Goal: Entertainment & Leisure: Consume media (video, audio)

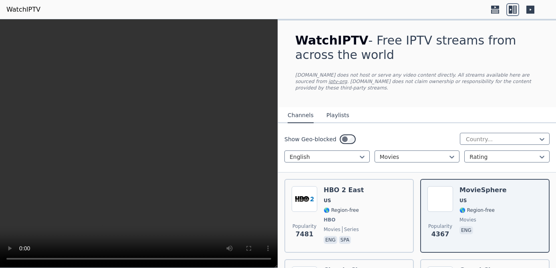
click at [472, 216] on span "movies" at bounding box center [468, 219] width 17 height 6
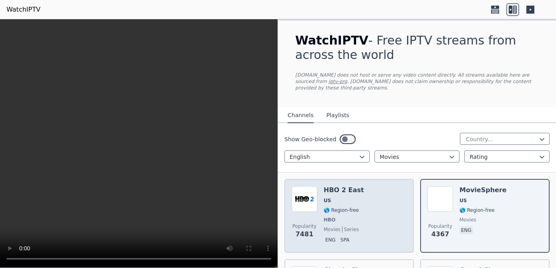
click at [348, 207] on span "🌎 Region-free" at bounding box center [341, 210] width 35 height 6
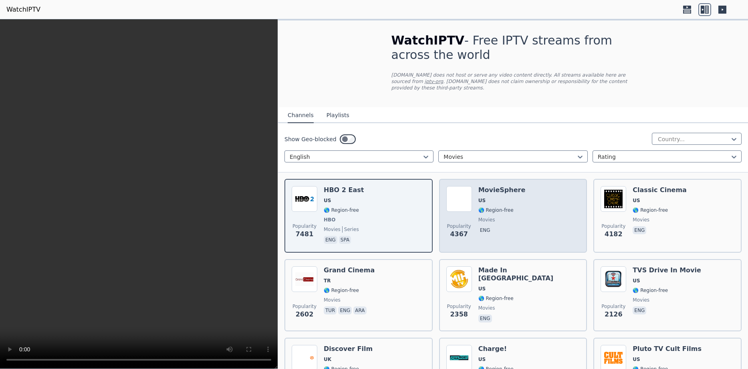
click at [528, 219] on div "Popularity 4367 MovieSphere US 🌎 Region-free movies eng" at bounding box center [513, 215] width 134 height 59
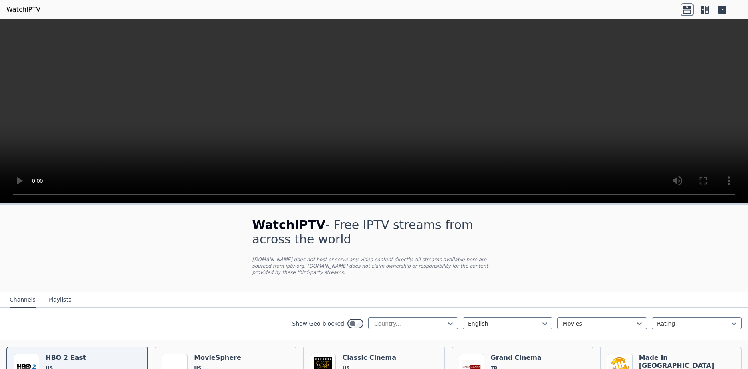
click at [703, 8] on icon at bounding box center [703, 10] width 4 height 8
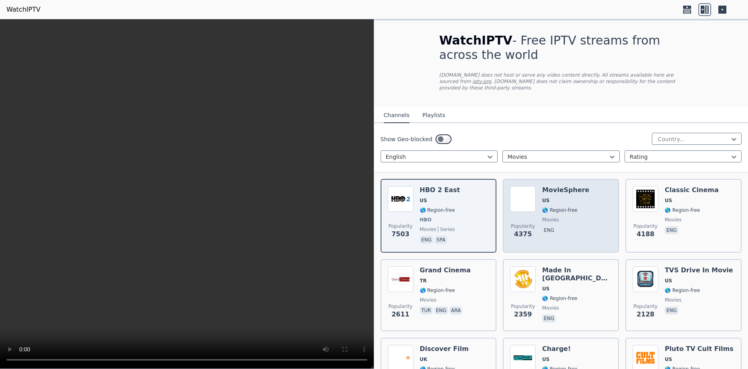
click at [586, 214] on div "Popularity 4375 MovieSphere US 🌎 Region-free movies eng" at bounding box center [561, 215] width 102 height 59
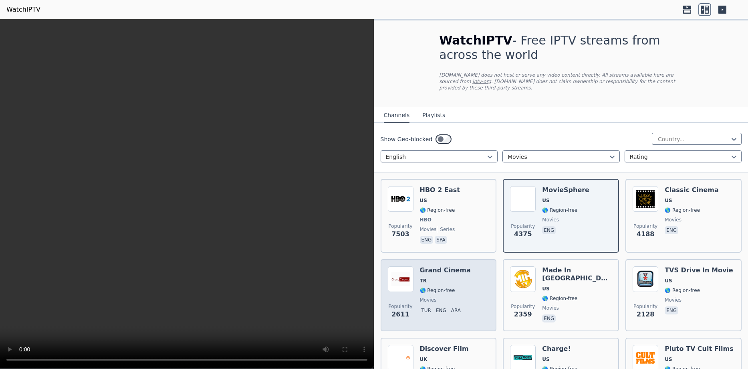
click at [461, 277] on span "TR" at bounding box center [445, 280] width 51 height 6
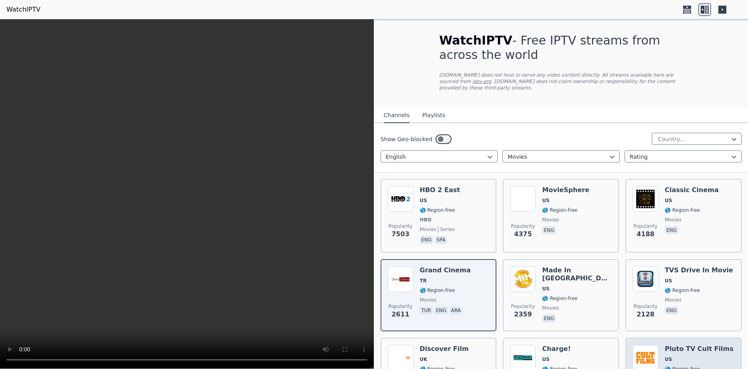
click at [682, 356] on span "US" at bounding box center [699, 359] width 69 height 6
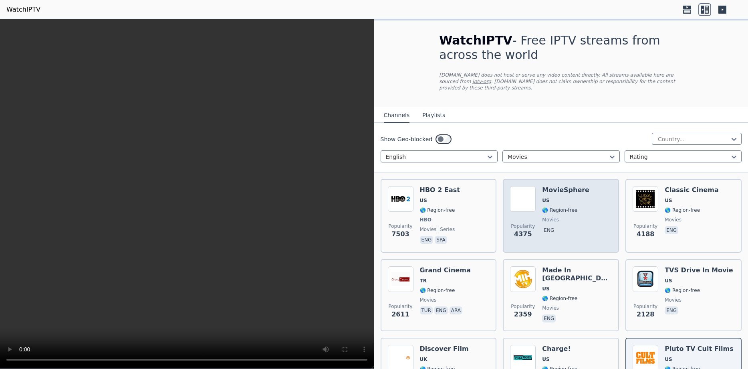
click at [559, 208] on div "MovieSphere US 🌎 Region-free movies eng" at bounding box center [565, 215] width 47 height 59
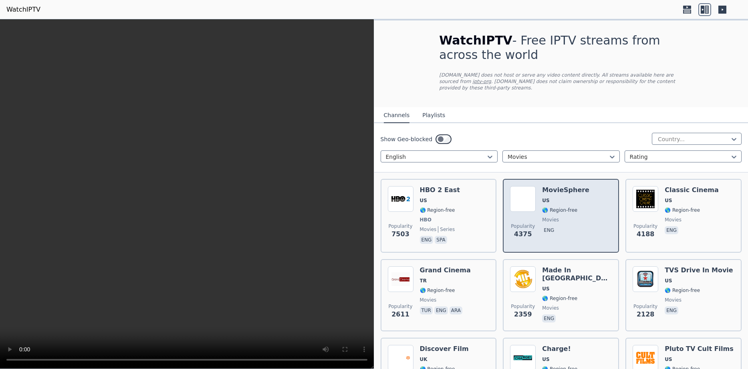
click at [543, 207] on span "🌎 Region-free" at bounding box center [559, 210] width 35 height 6
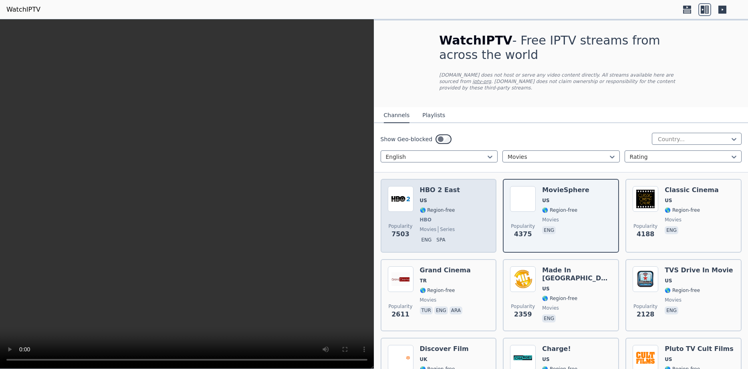
click at [440, 207] on span "🌎 Region-free" at bounding box center [437, 210] width 35 height 6
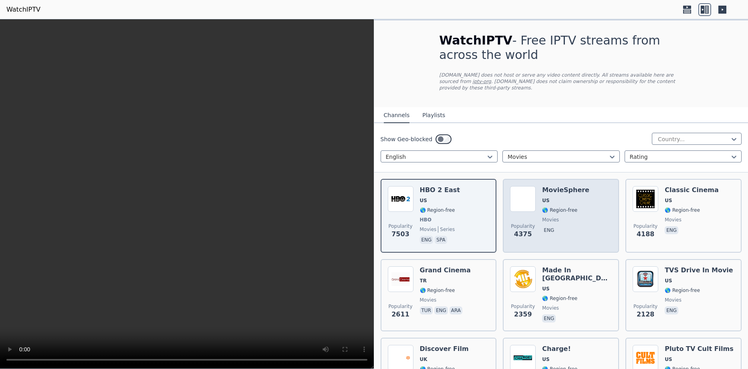
click at [549, 216] on span "movies" at bounding box center [550, 219] width 17 height 6
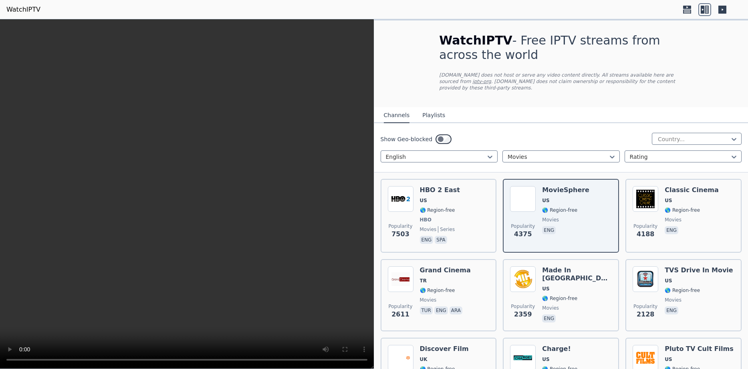
click at [721, 7] on icon at bounding box center [722, 10] width 8 height 8
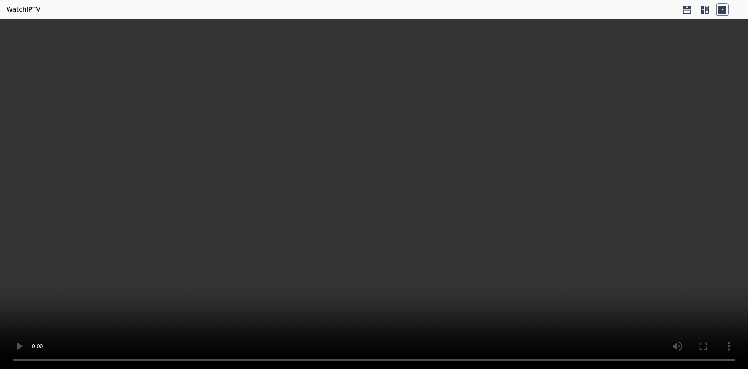
click at [721, 7] on icon at bounding box center [722, 10] width 8 height 8
click at [707, 10] on icon at bounding box center [704, 9] width 13 height 13
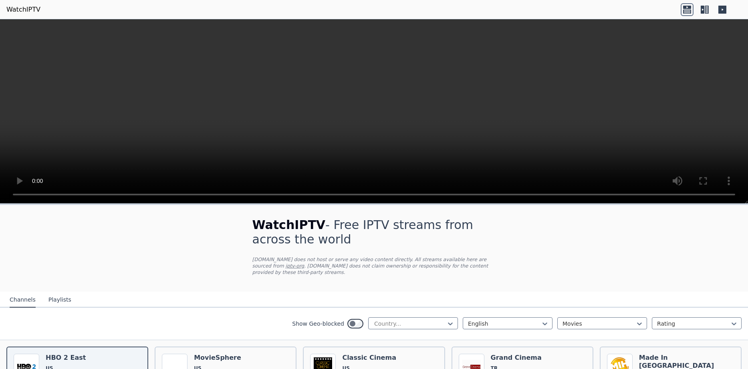
click at [704, 9] on icon at bounding box center [703, 10] width 4 height 8
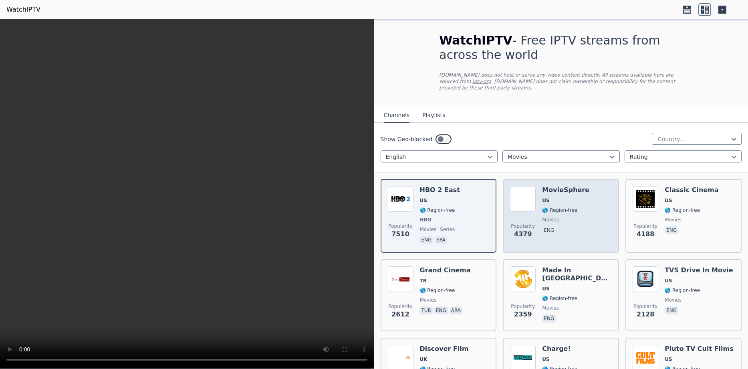
click at [562, 207] on span "🌎 Region-free" at bounding box center [559, 210] width 35 height 6
